Goal: Task Accomplishment & Management: Manage account settings

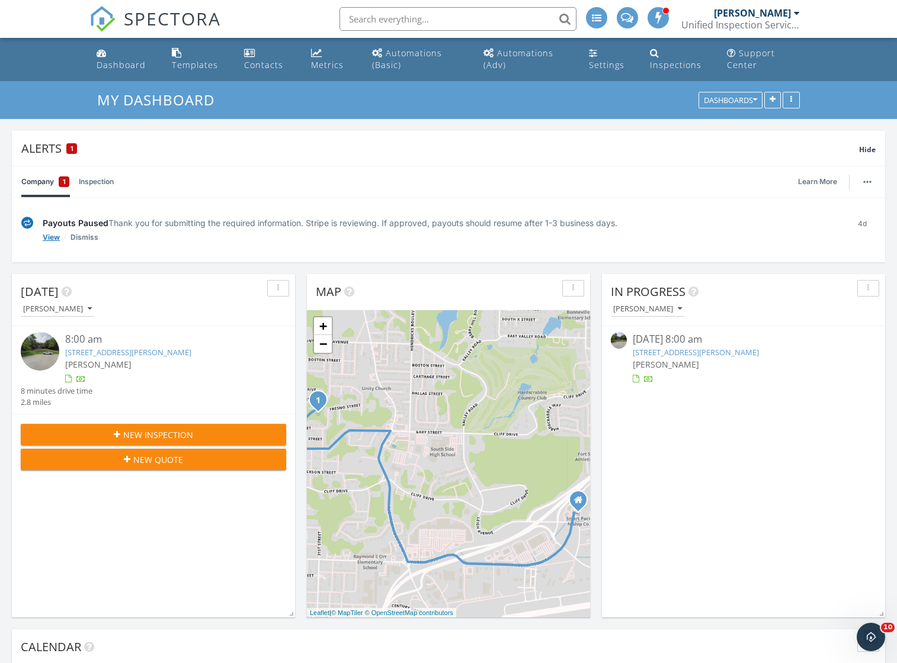
click at [52, 237] on link "View" at bounding box center [51, 238] width 17 height 12
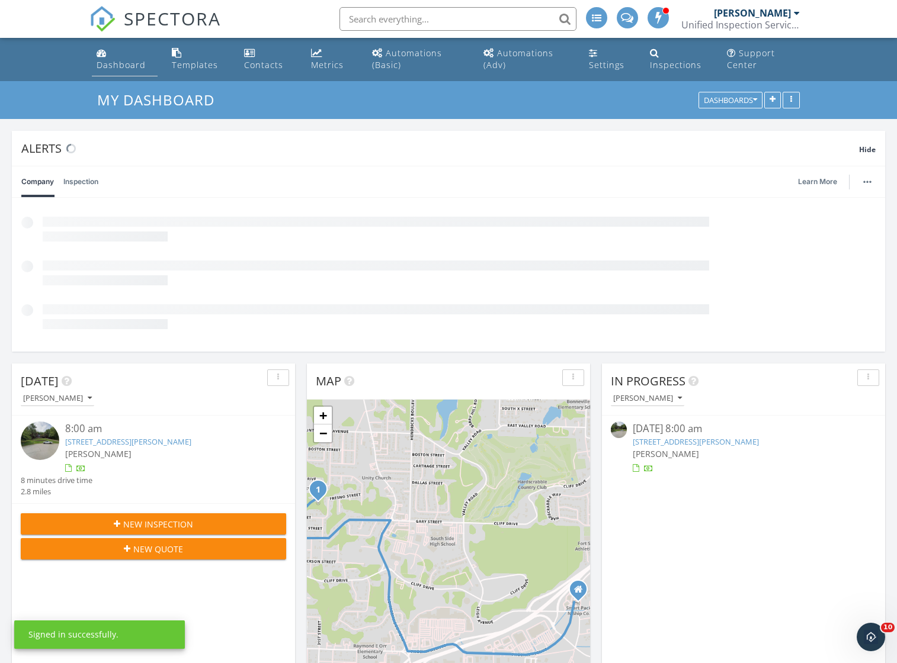
click at [115, 59] on div "Dashboard" at bounding box center [121, 64] width 49 height 11
click at [720, 443] on link "[STREET_ADDRESS][PERSON_NAME]" at bounding box center [696, 442] width 126 height 11
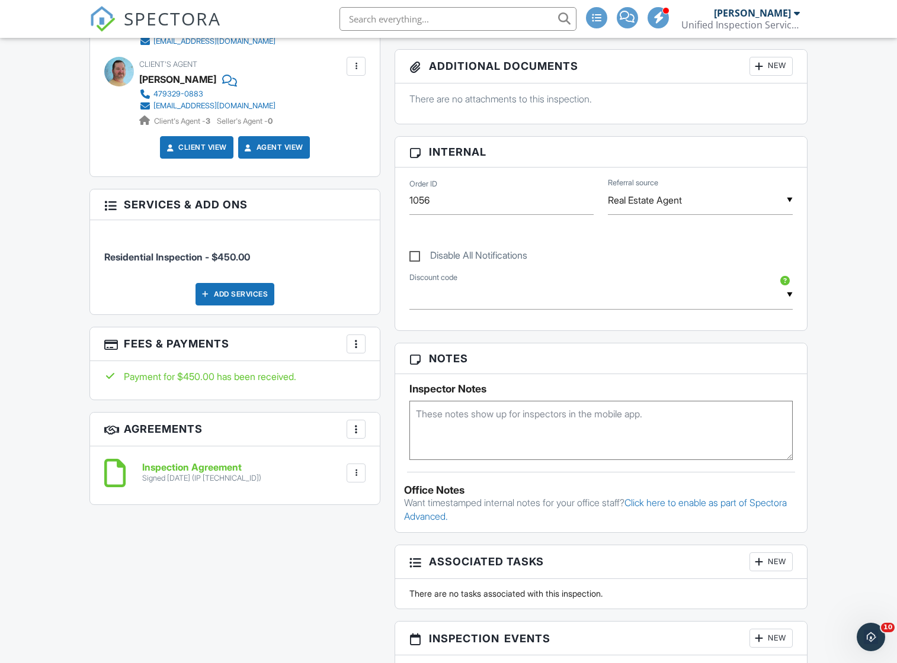
click at [244, 293] on div "Add Services" at bounding box center [234, 294] width 79 height 23
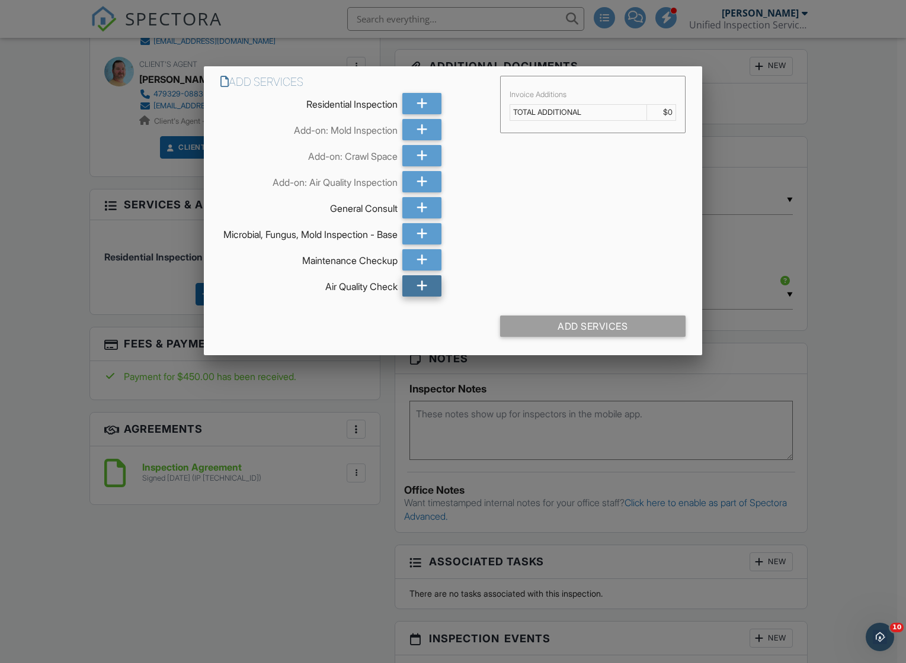
click at [425, 294] on icon at bounding box center [421, 285] width 11 height 21
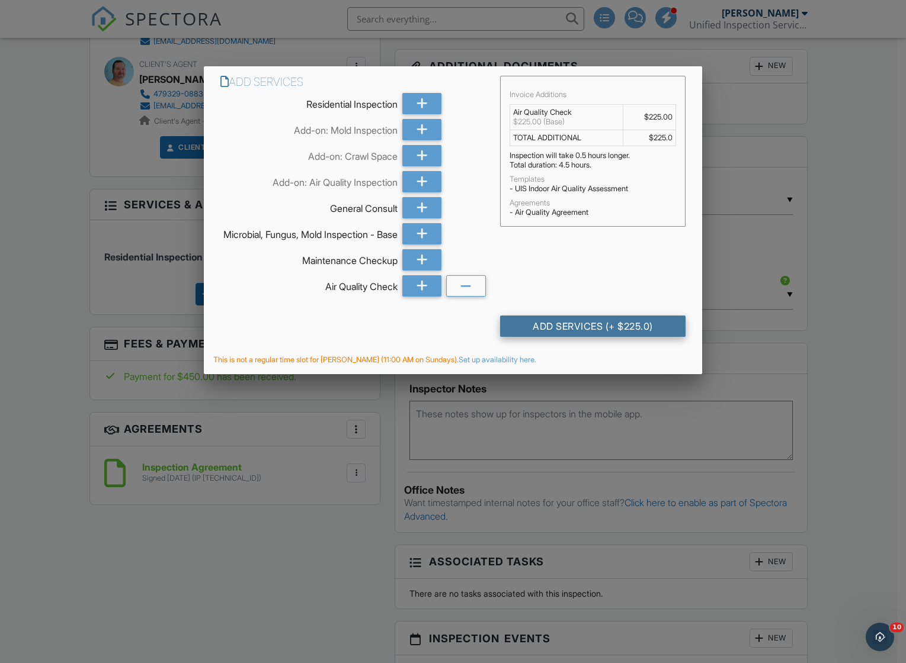
click at [569, 333] on div "Add Services (+ $225.0)" at bounding box center [592, 326] width 185 height 21
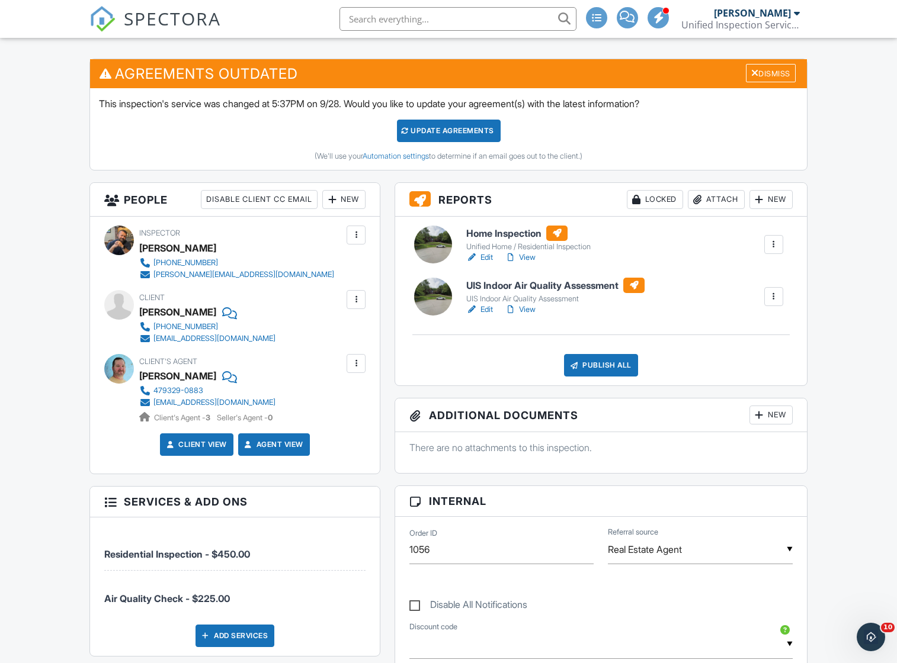
scroll to position [296, 0]
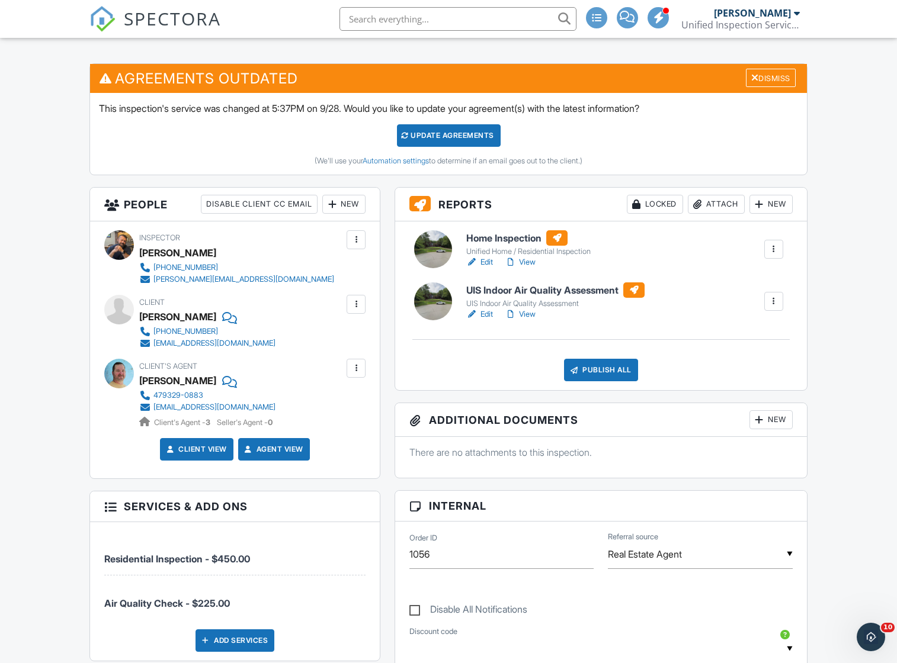
click at [469, 133] on div "Update Agreements" at bounding box center [449, 135] width 104 height 23
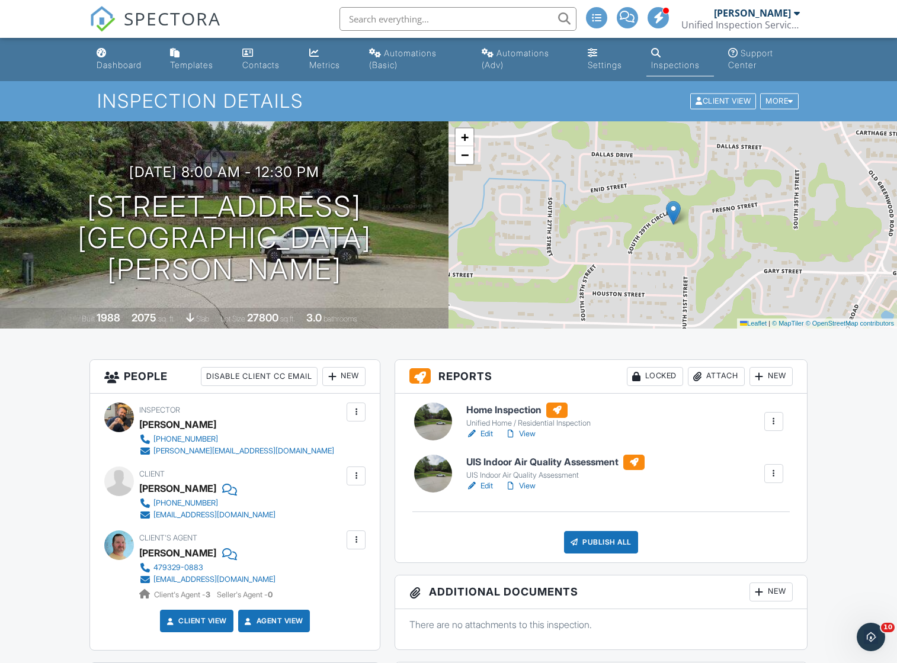
click at [423, 195] on div "[DATE] 8:00 am - 12:30 pm [STREET_ADDRESS] [GEOGRAPHIC_DATA][PERSON_NAME]" at bounding box center [224, 224] width 448 height 121
click at [480, 432] on link "Edit" at bounding box center [479, 434] width 27 height 12
